Goal: Use online tool/utility: Utilize a website feature to perform a specific function

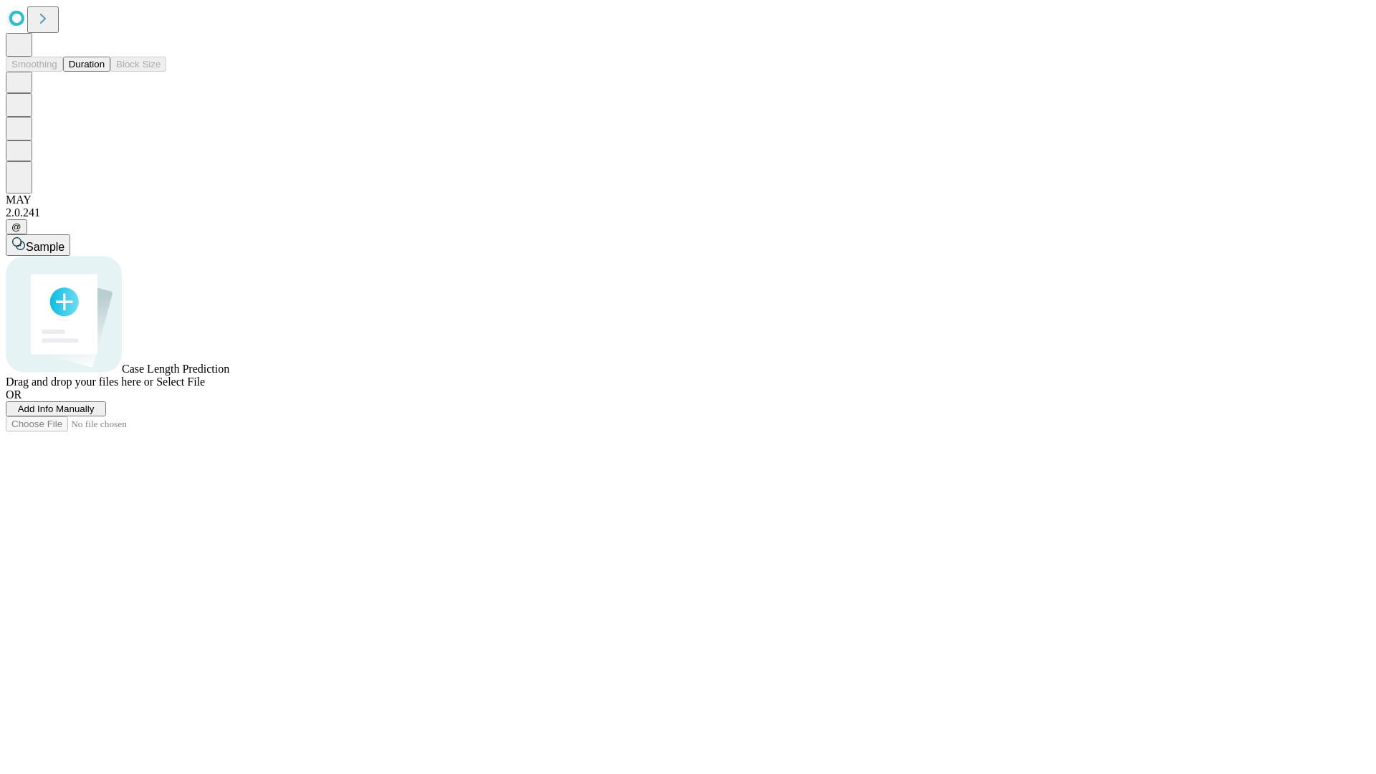
click at [205, 388] on span "Select File" at bounding box center [180, 382] width 49 height 12
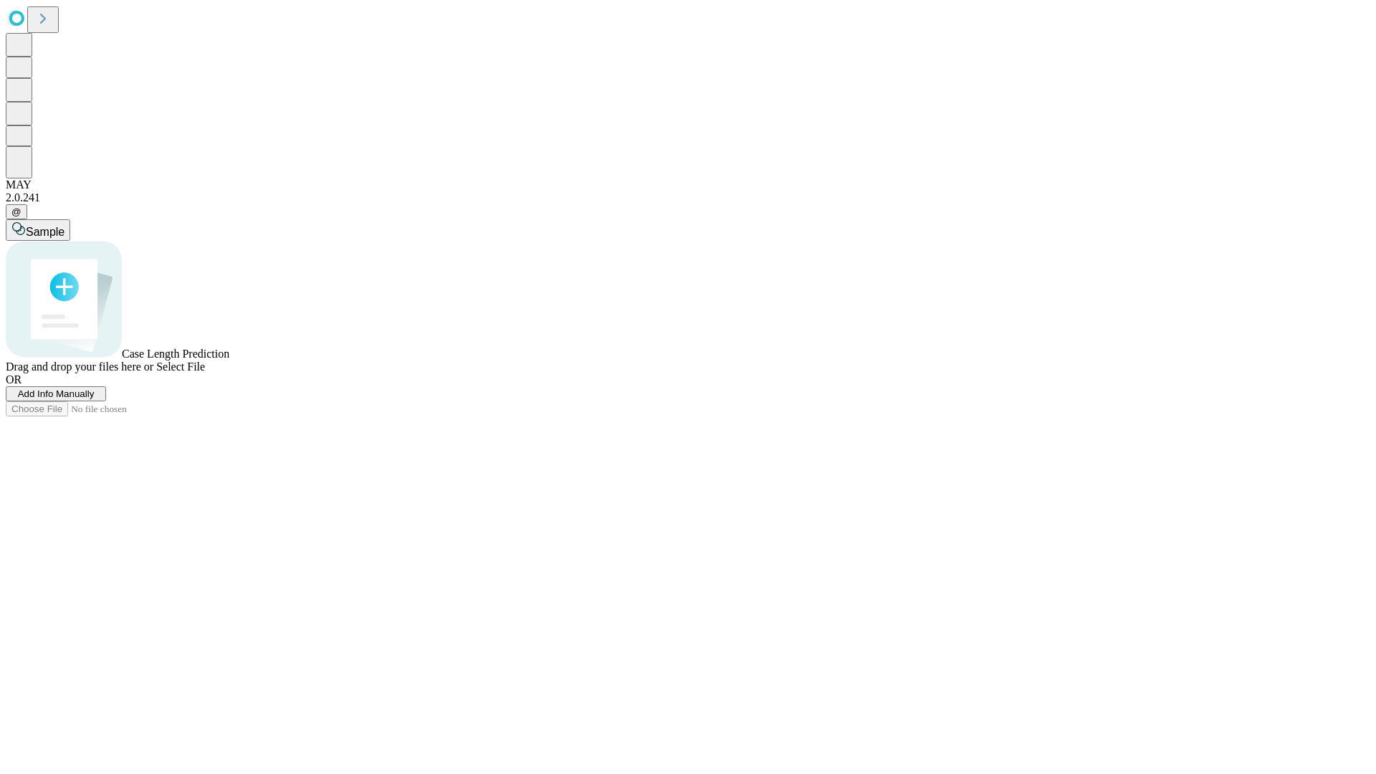
click at [205, 373] on span "Select File" at bounding box center [180, 367] width 49 height 12
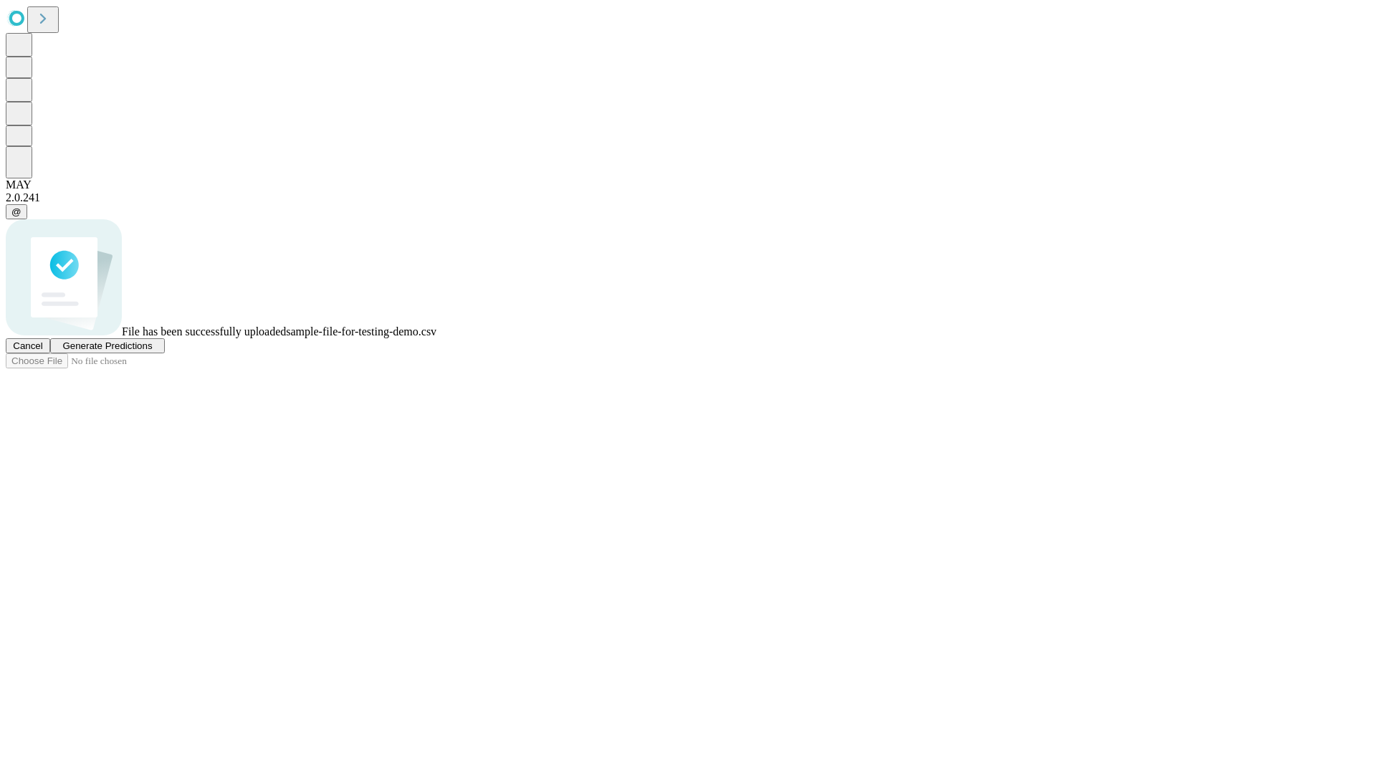
click at [152, 351] on span "Generate Predictions" at bounding box center [107, 345] width 90 height 11
